Goal: Task Accomplishment & Management: Complete application form

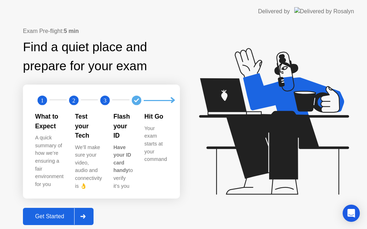
click at [66, 213] on div "Get Started" at bounding box center [49, 216] width 49 height 6
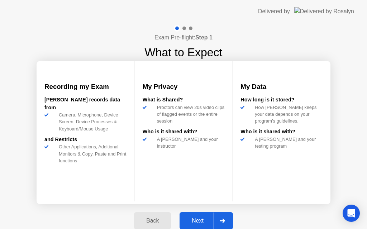
click at [204, 219] on div "Next" at bounding box center [198, 220] width 32 height 6
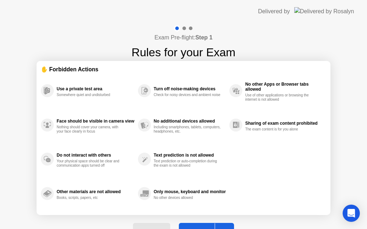
click at [206, 227] on button "Got it" at bounding box center [206, 231] width 55 height 17
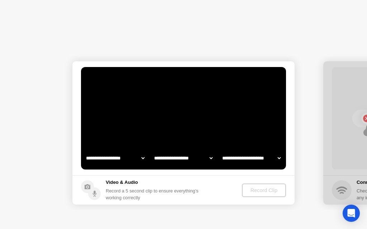
select select "**********"
select select "*******"
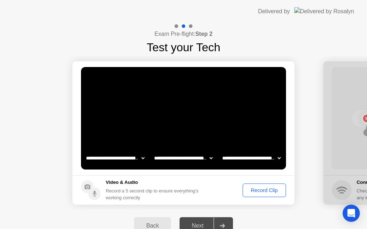
click at [270, 187] on div "Record Clip" at bounding box center [264, 190] width 38 height 6
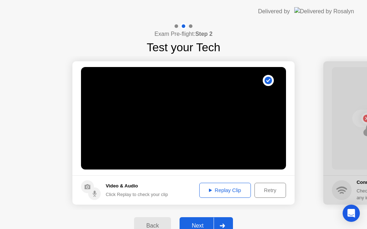
click at [238, 188] on div "Replay Clip" at bounding box center [225, 190] width 47 height 6
click at [203, 222] on div "Next" at bounding box center [198, 225] width 32 height 6
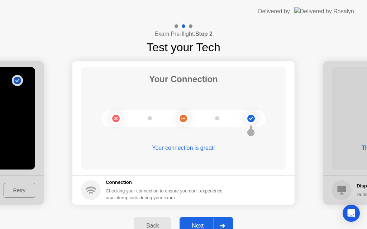
click at [203, 222] on div "Next" at bounding box center [198, 225] width 32 height 6
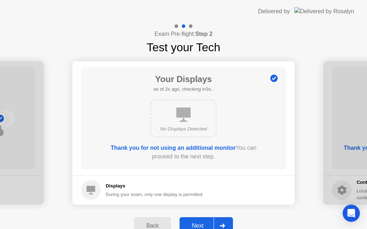
click at [203, 222] on div "Next" at bounding box center [198, 225] width 32 height 6
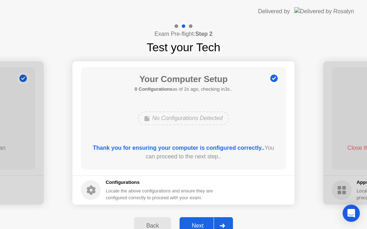
click at [203, 222] on div "Next" at bounding box center [198, 225] width 32 height 6
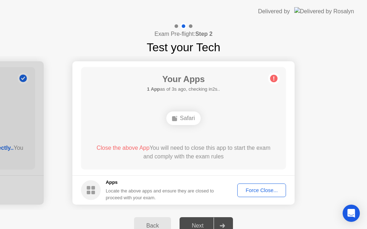
click at [252, 188] on div "Force Close..." at bounding box center [262, 190] width 44 height 6
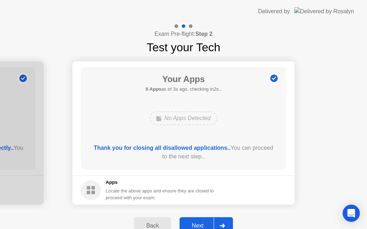
click at [199, 222] on div "Next" at bounding box center [198, 225] width 32 height 6
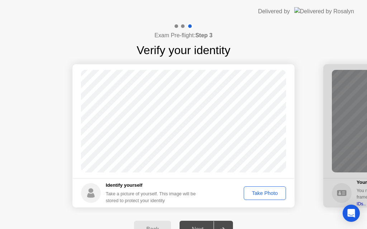
click at [264, 191] on div "Take Photo" at bounding box center [264, 193] width 37 height 6
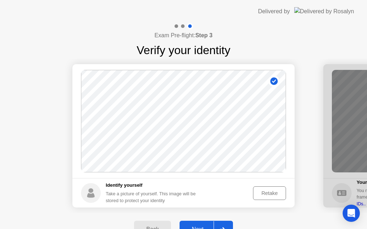
click at [198, 226] on div "Next" at bounding box center [198, 229] width 32 height 6
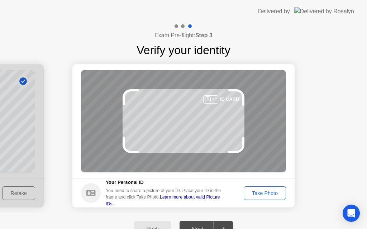
click at [272, 192] on div "Take Photo" at bounding box center [264, 193] width 37 height 6
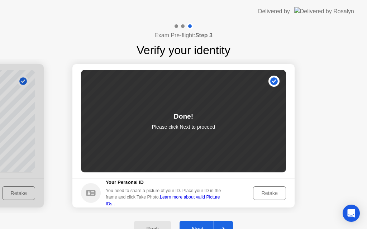
click at [206, 223] on button "Next" at bounding box center [205, 229] width 53 height 17
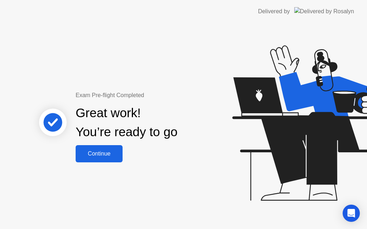
click at [100, 152] on div "Continue" at bounding box center [99, 153] width 43 height 6
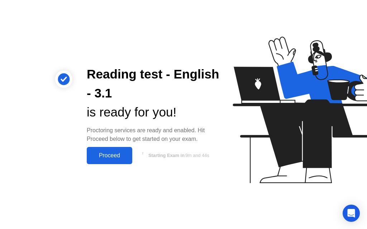
click at [99, 157] on div "Proceed" at bounding box center [109, 155] width 41 height 6
